Goal: Task Accomplishment & Management: Use online tool/utility

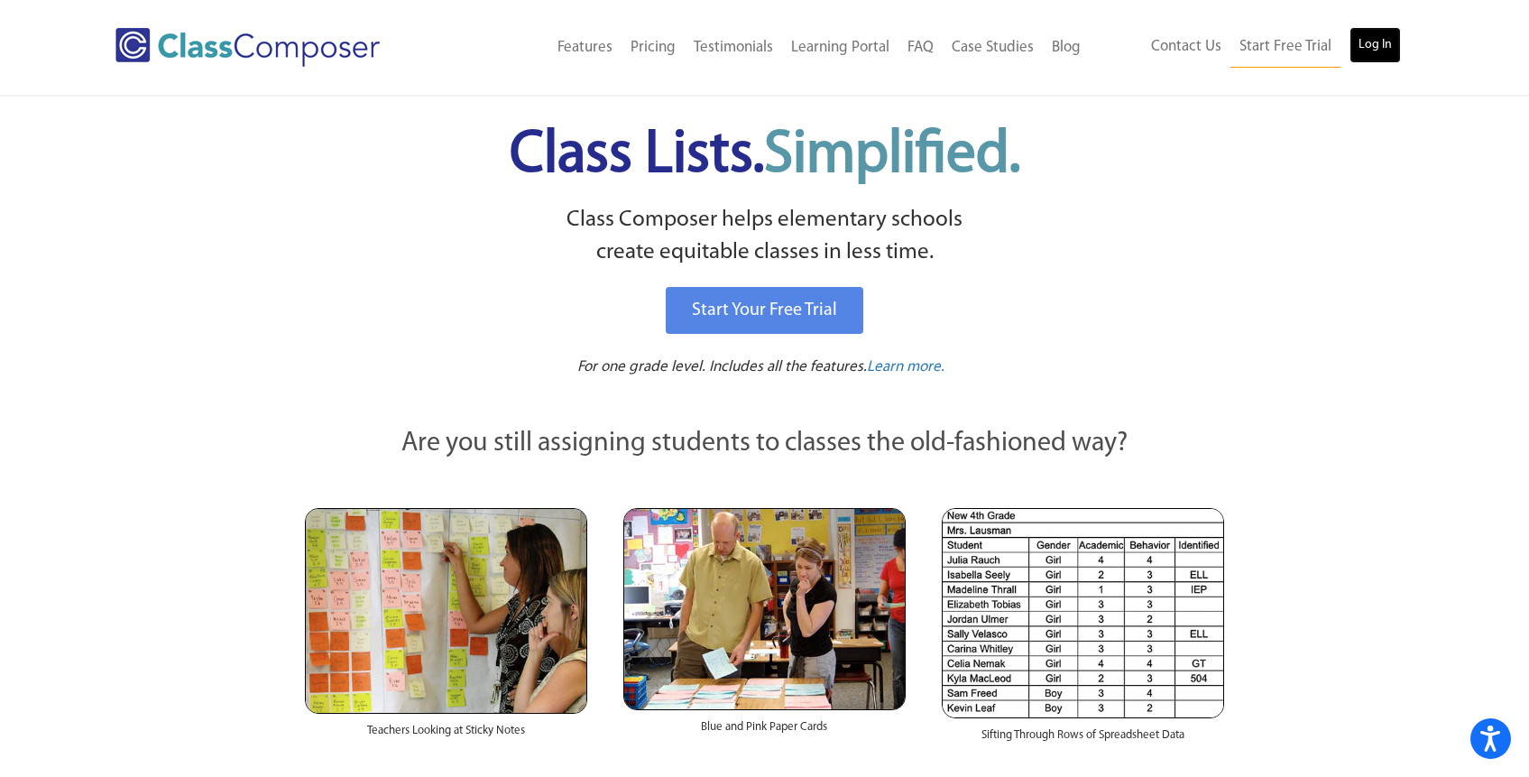
click at [1380, 33] on link "Log In" at bounding box center [1375, 45] width 51 height 36
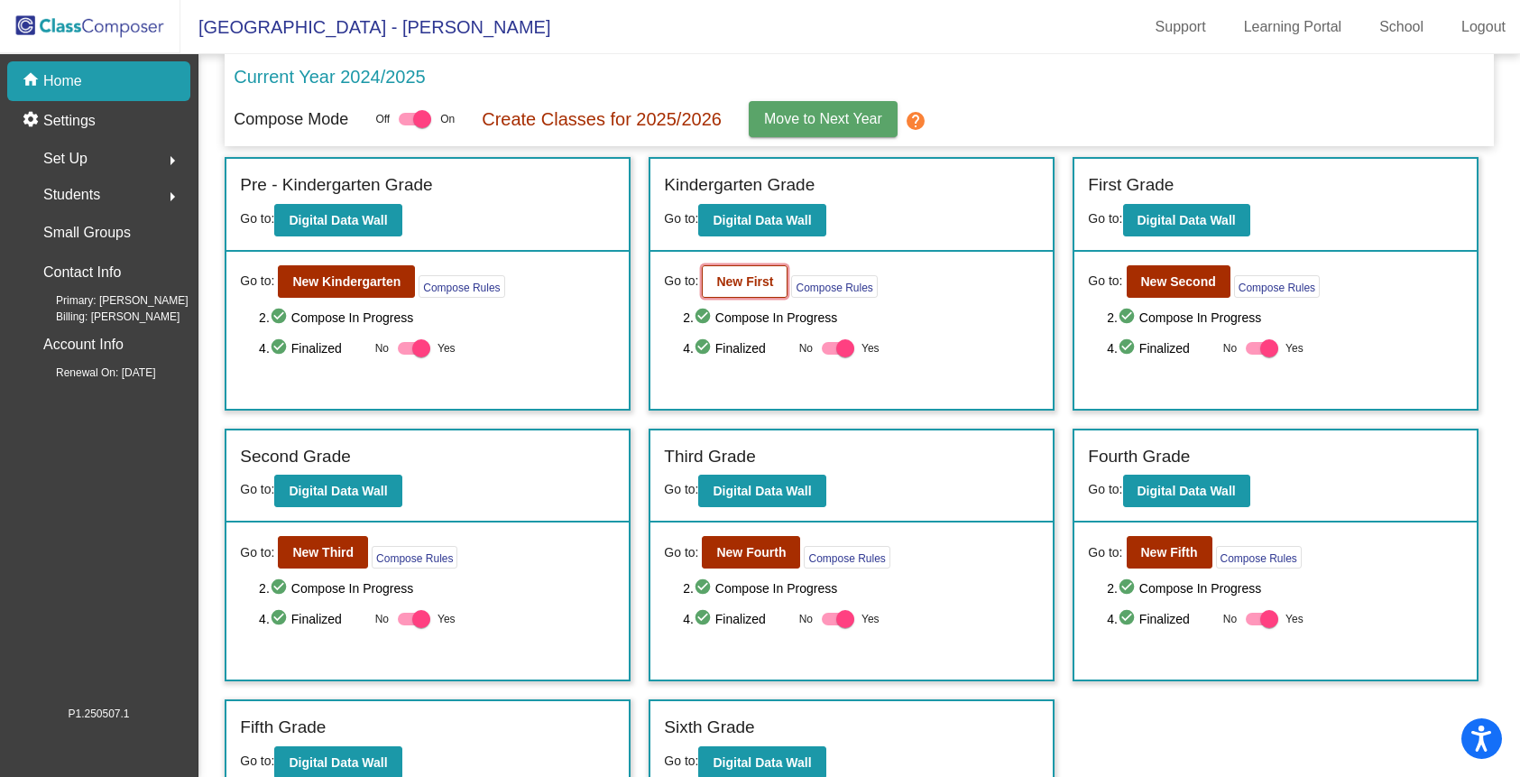
click at [717, 281] on b "New First" at bounding box center [744, 281] width 57 height 14
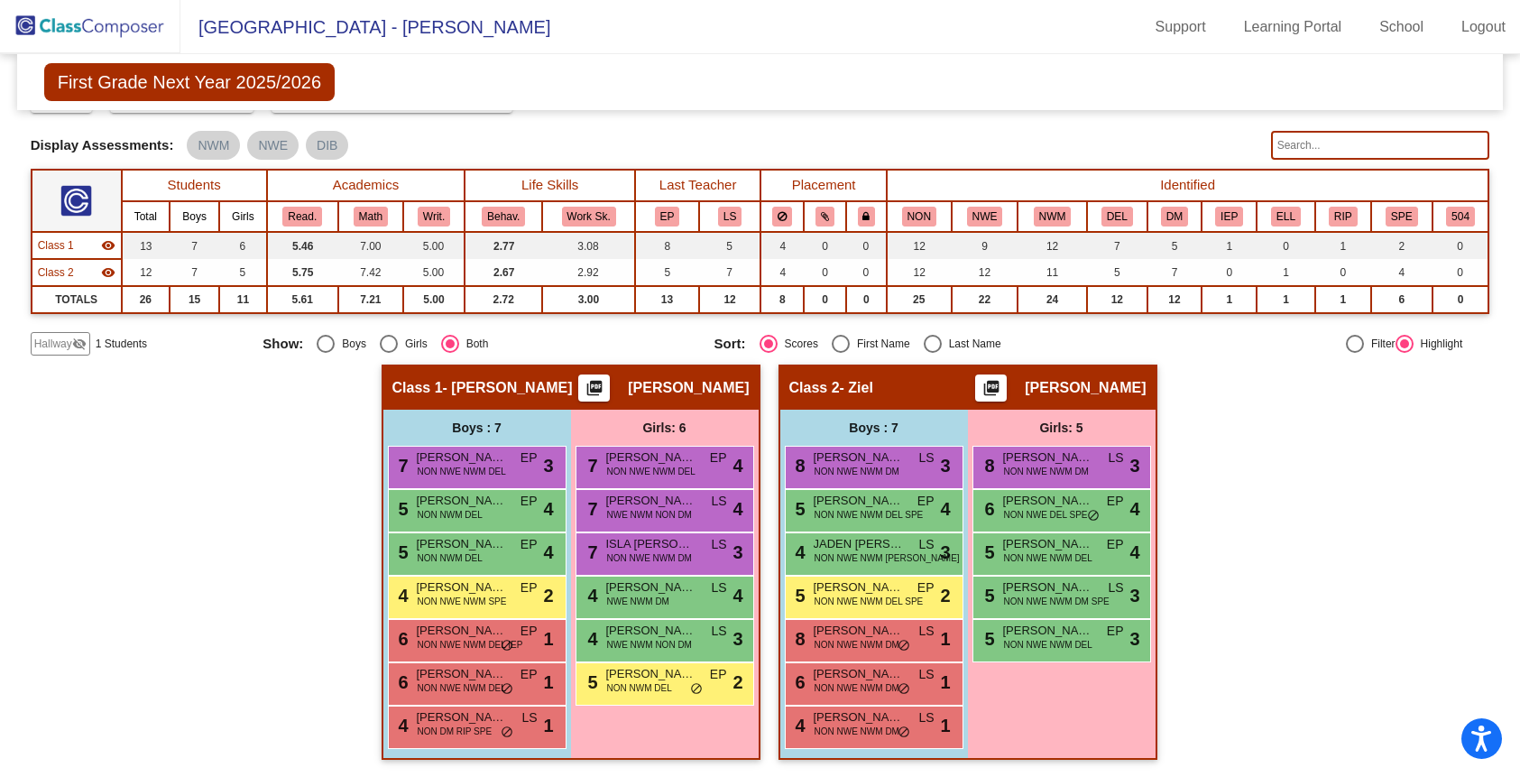
click at [87, 29] on img at bounding box center [90, 26] width 180 height 53
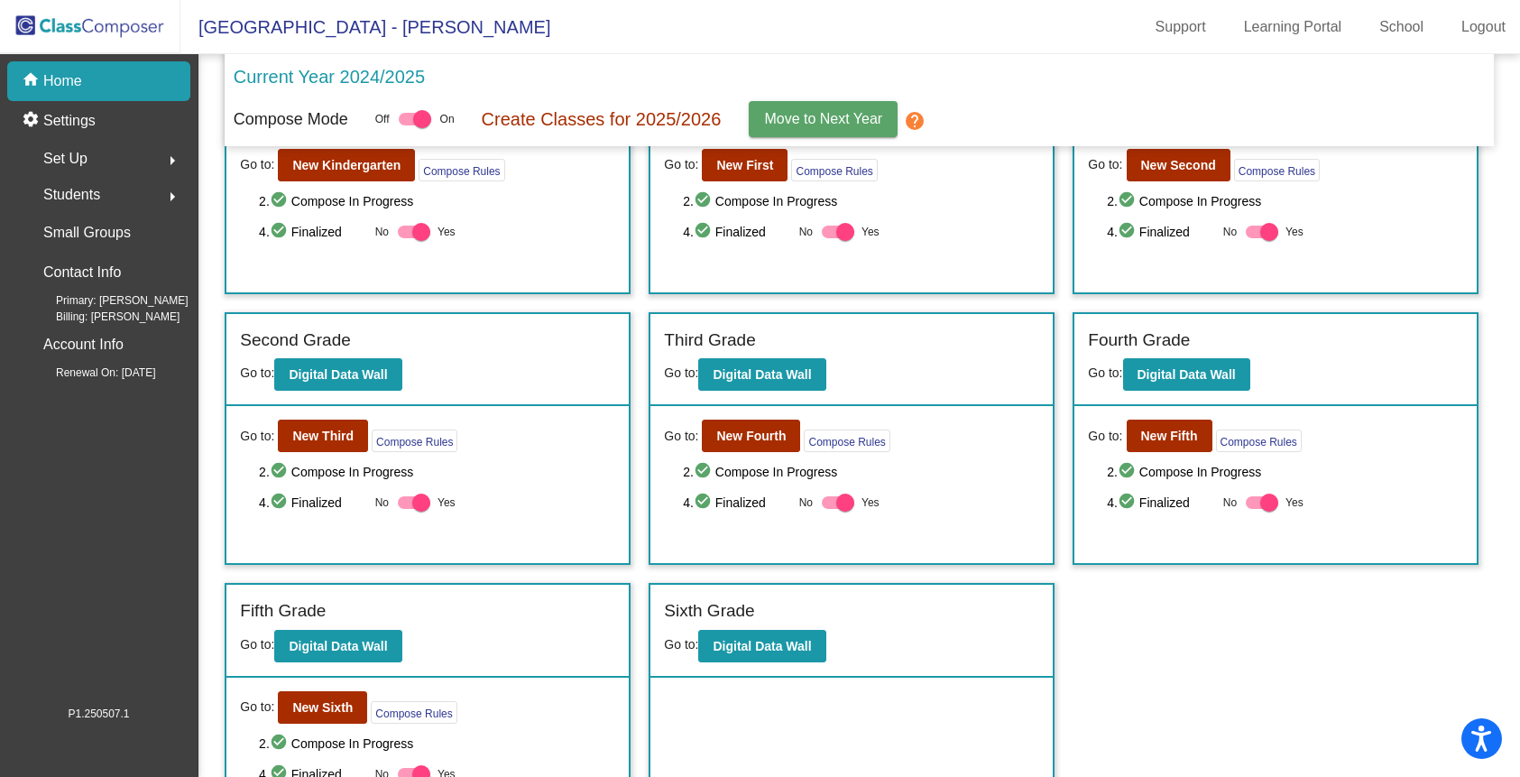
scroll to position [176, 0]
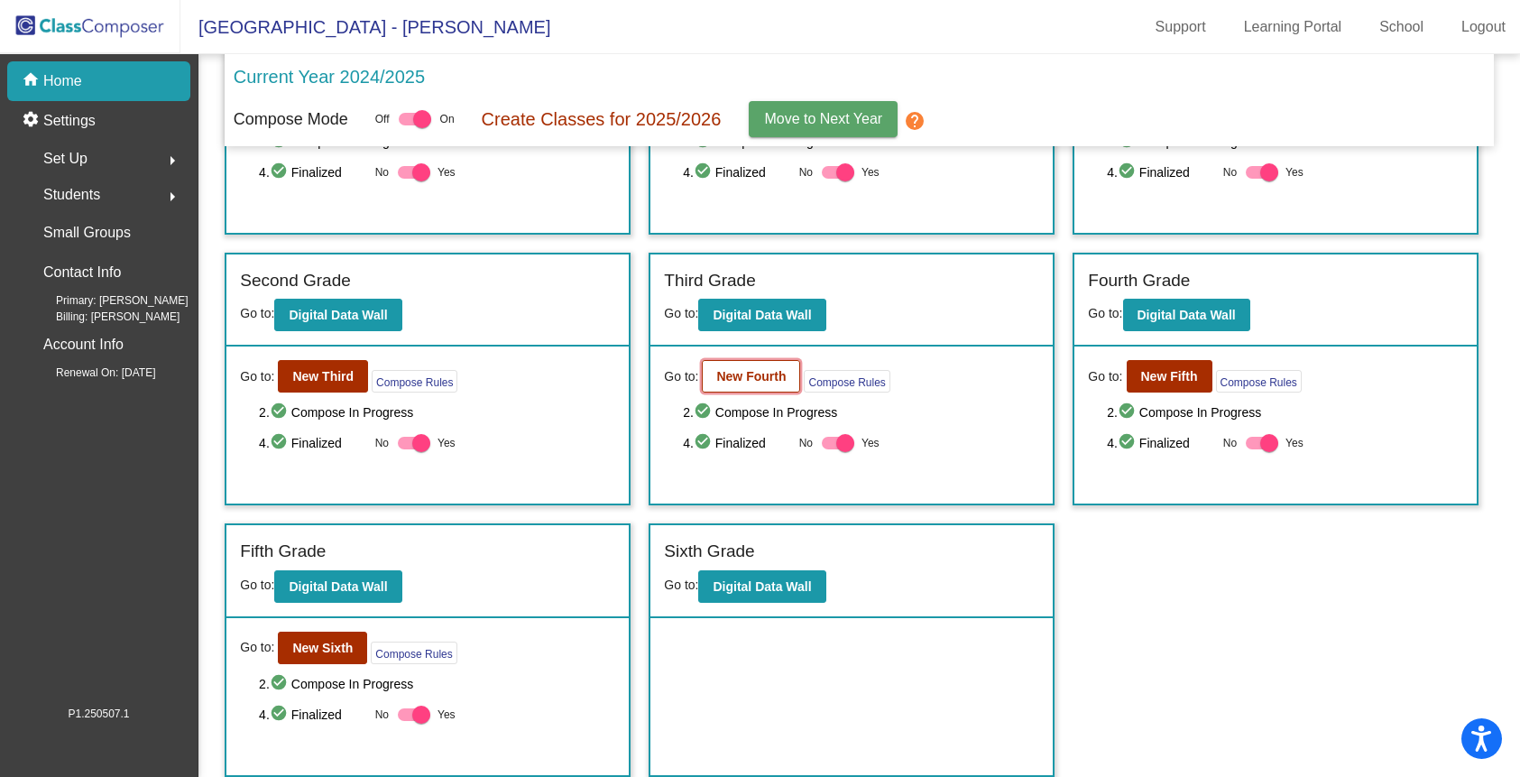
click at [749, 366] on button "New Fourth" at bounding box center [751, 376] width 98 height 32
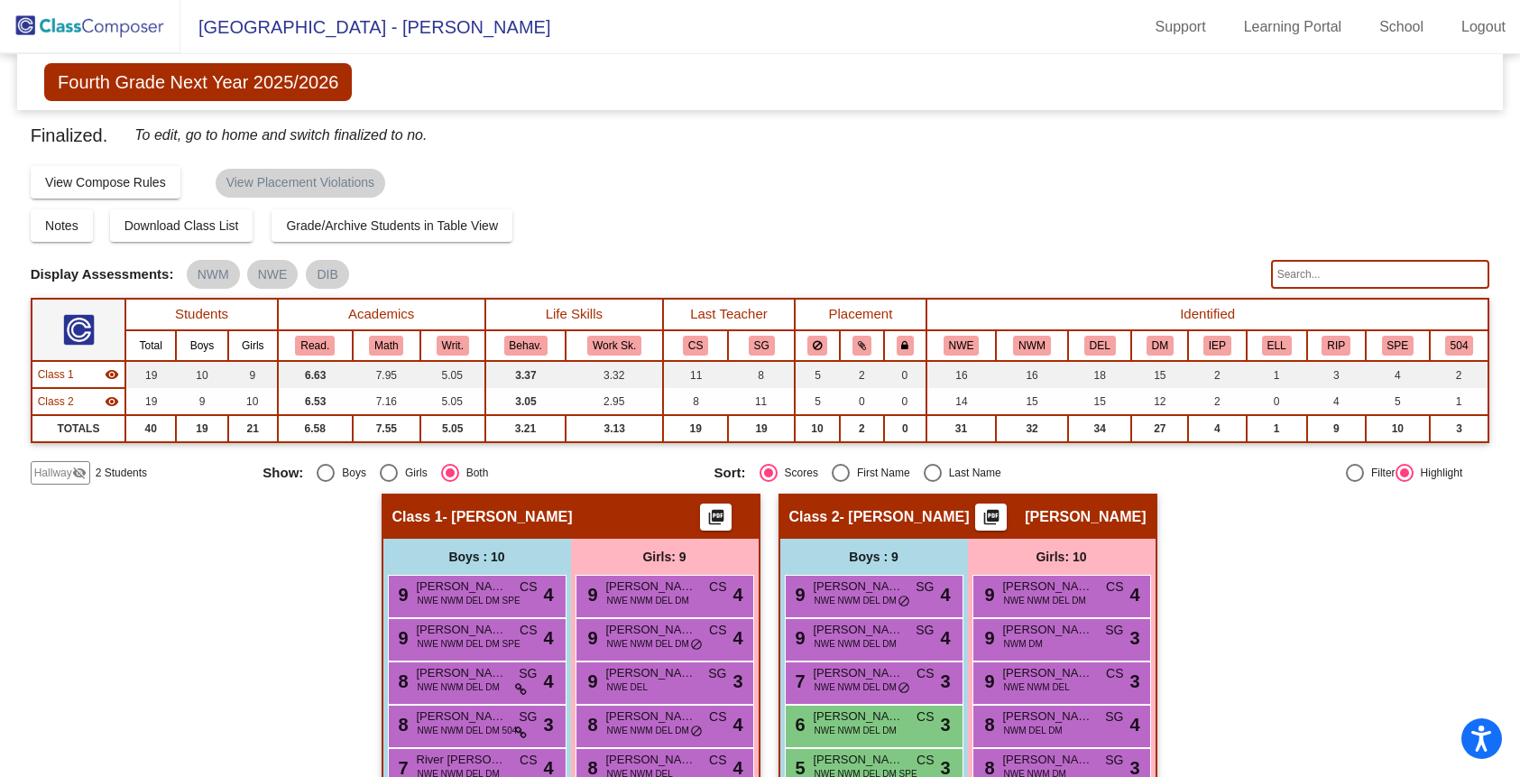
scroll to position [259, 0]
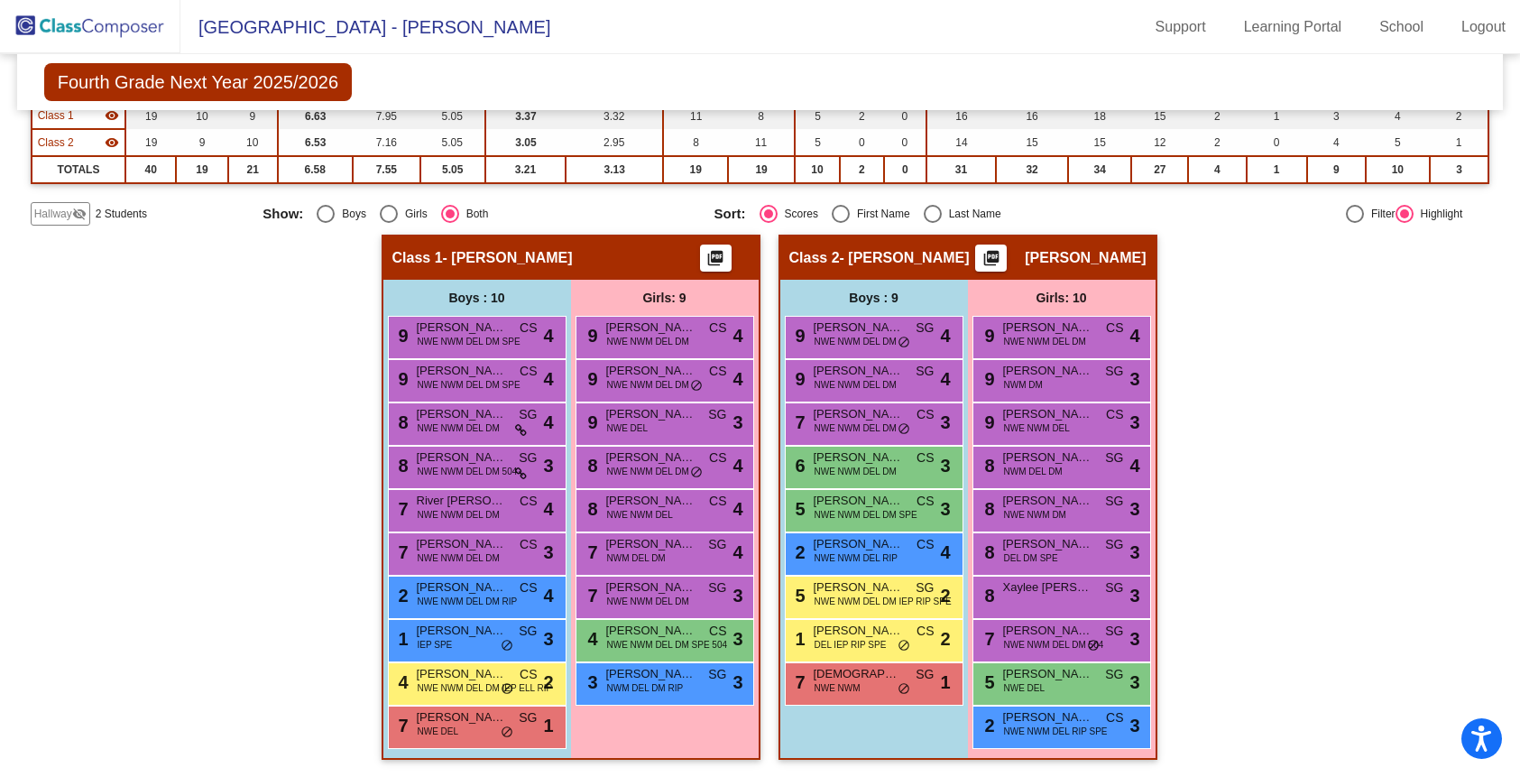
click at [248, 23] on span "New Buffalo Elementary - Melissa" at bounding box center [365, 27] width 370 height 29
click at [128, 23] on img at bounding box center [90, 26] width 180 height 53
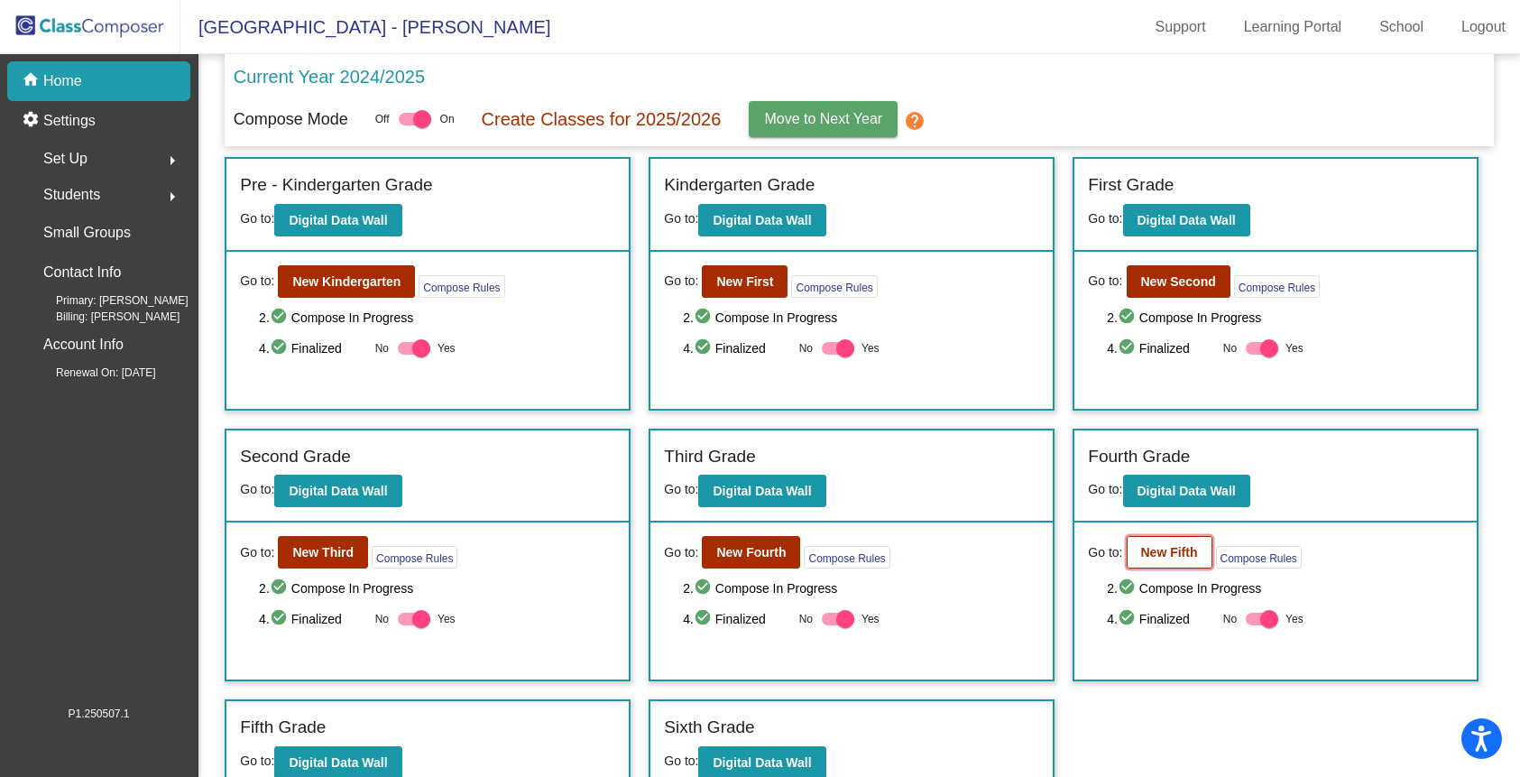
click at [1184, 558] on b "New Fifth" at bounding box center [1169, 552] width 57 height 14
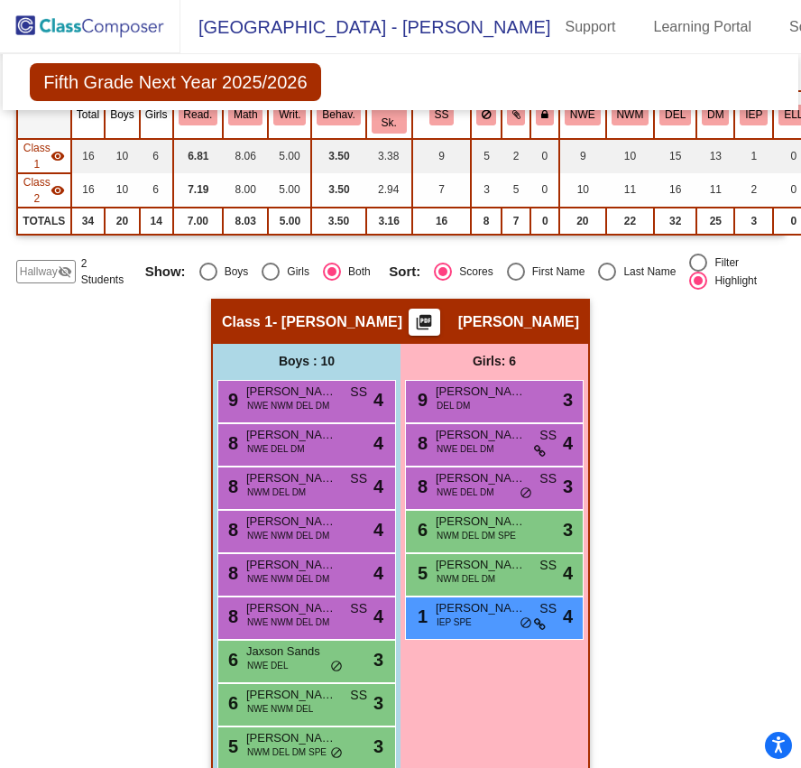
scroll to position [277, 0]
